Goal: Task Accomplishment & Management: Manage account settings

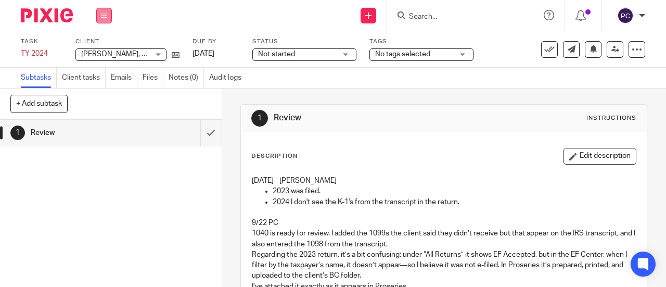
click at [107, 17] on button at bounding box center [104, 16] width 16 height 16
click at [106, 49] on link "Work" at bounding box center [99, 48] width 18 height 7
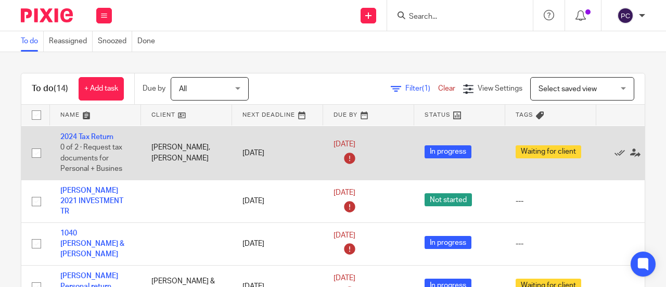
scroll to position [509, 0]
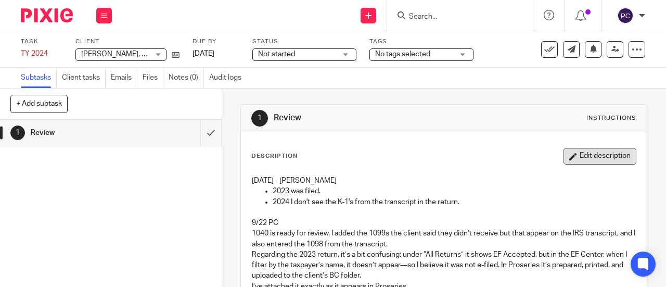
click at [572, 156] on button "Edit description" at bounding box center [600, 156] width 73 height 17
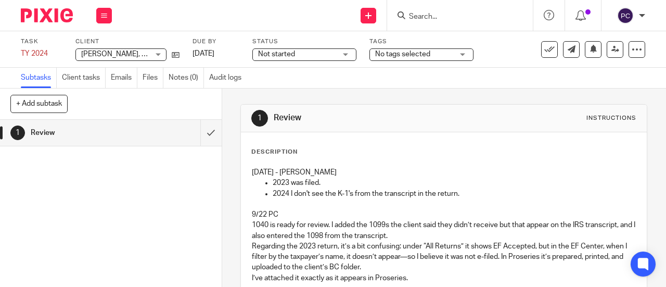
click at [321, 182] on p "2023 was filed." at bounding box center [454, 183] width 363 height 10
click at [248, 170] on div "9/24/2025 - Rahil Hamirani 2023 was filed. 2024 I don't see the K-1's from the …" at bounding box center [444, 232] width 395 height 140
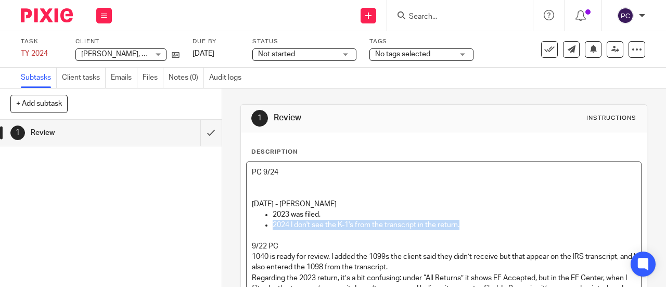
drag, startPoint x: 457, startPoint y: 222, endPoint x: 262, endPoint y: 224, distance: 194.7
click at [262, 224] on ul "2023 was filed. 2024 I don't see the K-1's from the transcript in the return." at bounding box center [444, 219] width 384 height 21
copy p "2024 I don't see the K-1's from the transcript in the return."
click at [248, 180] on div "PC 9/24 9/24/2025 - Rahil Hamirani 2023 was filed. 2024 I don't see the K-1's f…" at bounding box center [444, 247] width 395 height 171
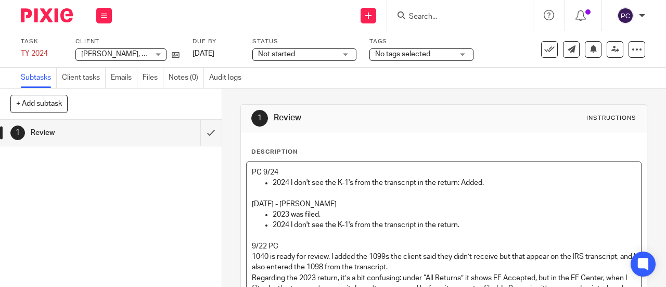
click at [466, 182] on p "2024 I don't see the K-1's from the transcript in the return: Added." at bounding box center [454, 183] width 363 height 10
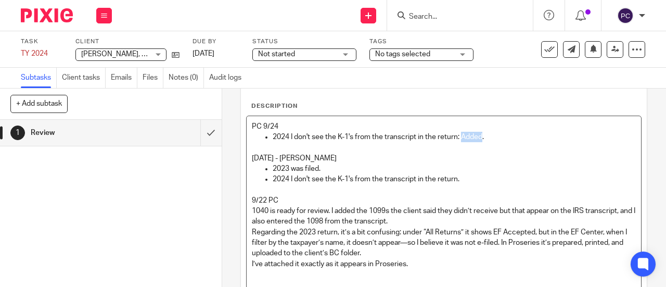
scroll to position [132, 0]
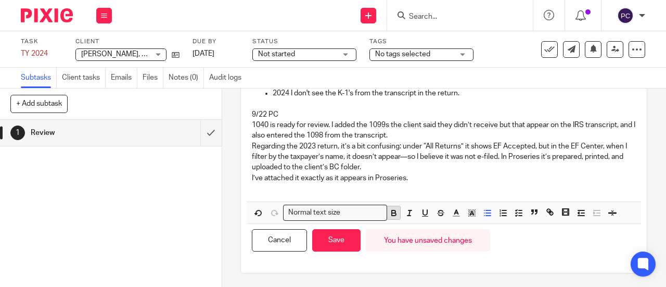
click at [389, 208] on icon "button" at bounding box center [393, 212] width 9 height 9
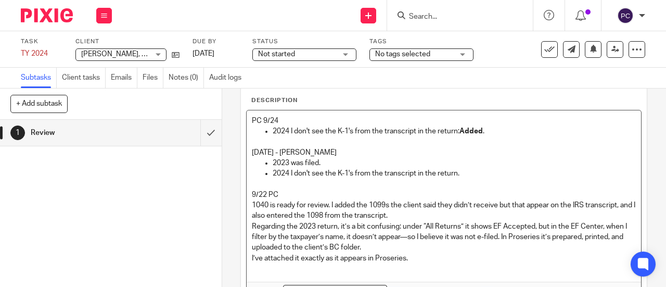
scroll to position [35, 0]
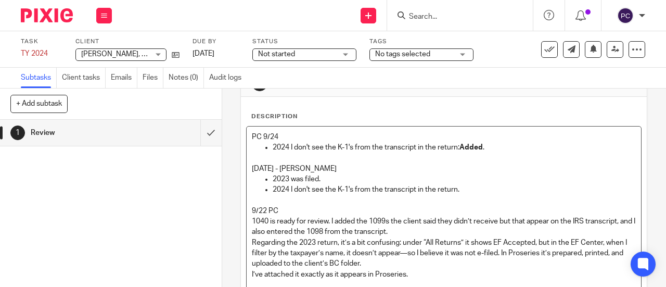
click at [464, 173] on p "[DATE] - [PERSON_NAME]" at bounding box center [444, 168] width 384 height 10
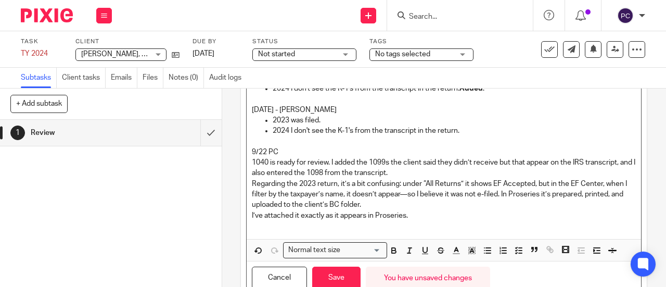
scroll to position [132, 0]
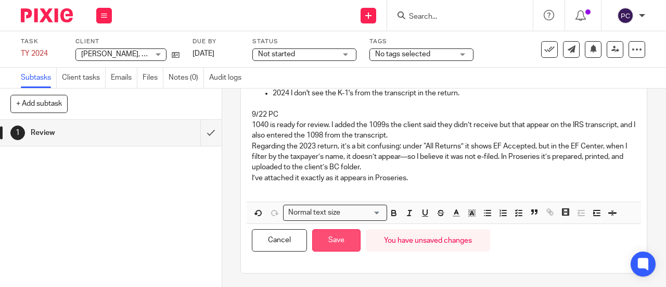
click at [349, 241] on button "Save" at bounding box center [336, 240] width 48 height 22
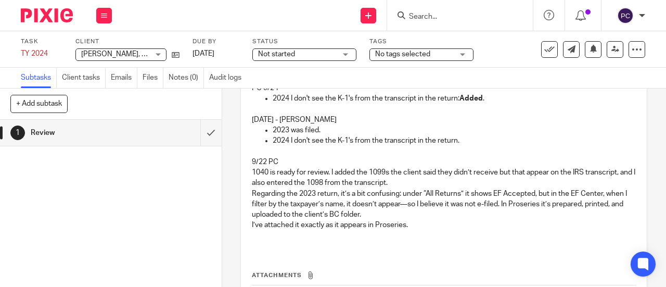
scroll to position [36, 0]
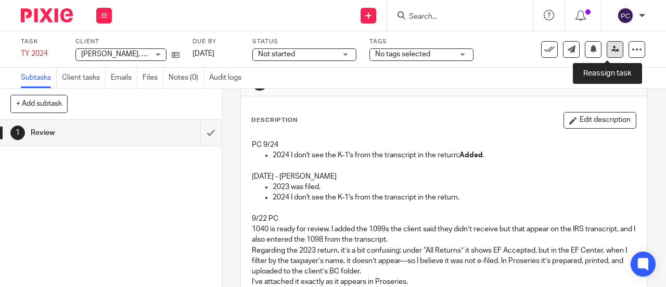
click at [612, 45] on icon at bounding box center [616, 49] width 8 height 8
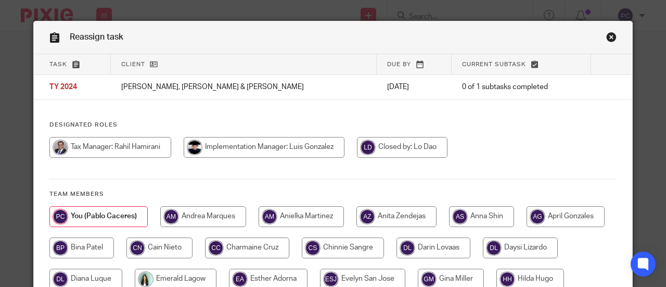
click at [99, 143] on input "radio" at bounding box center [110, 147] width 122 height 21
radio input "true"
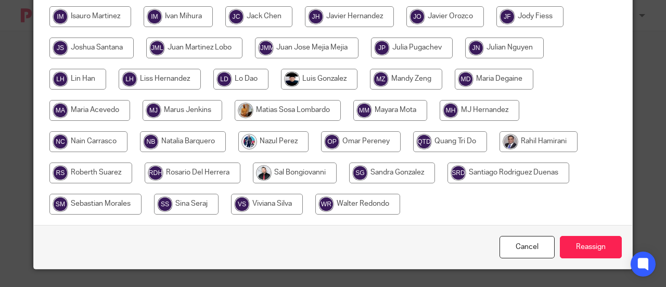
scroll to position [296, 0]
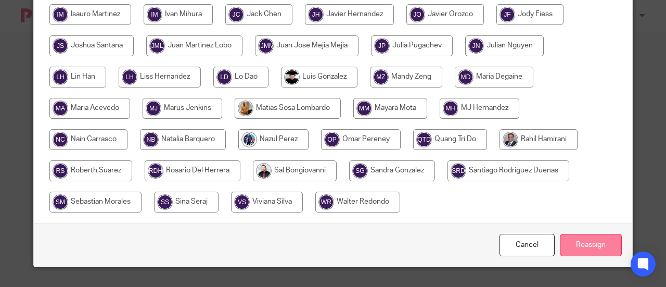
click at [576, 241] on input "Reassign" at bounding box center [591, 245] width 62 height 22
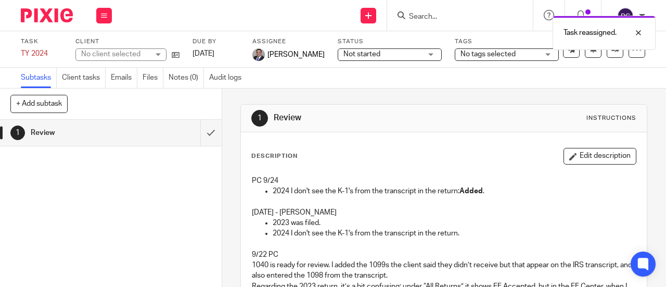
scroll to position [52, 0]
